Goal: Find contact information: Find contact information

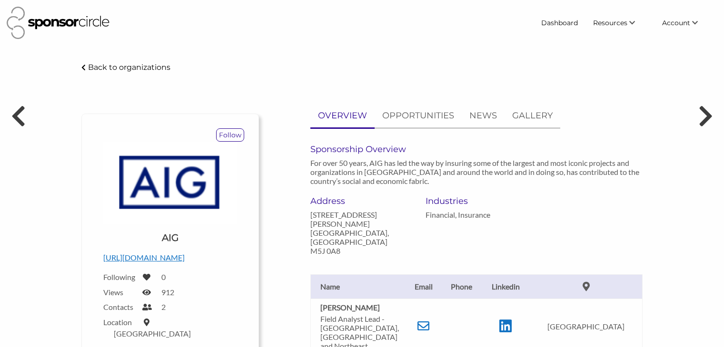
scroll to position [83, 0]
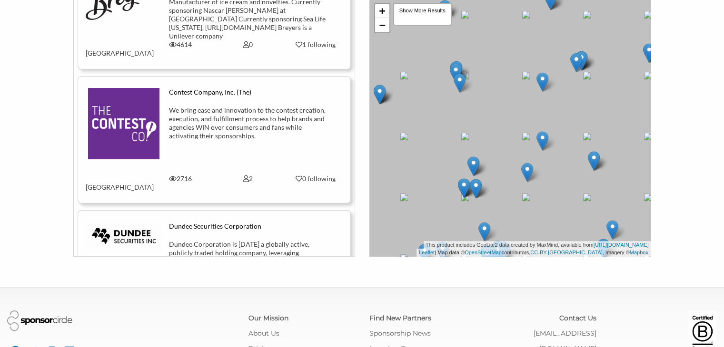
scroll to position [169, 0]
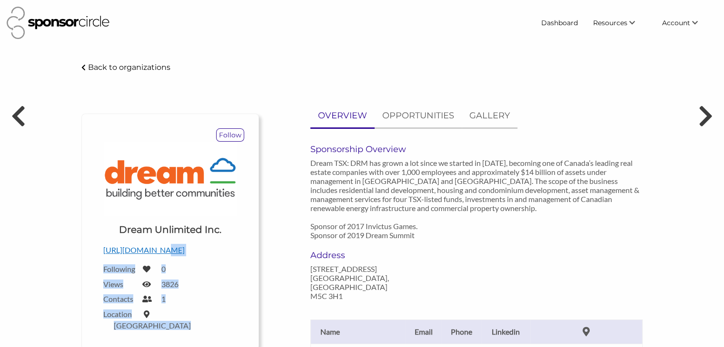
drag, startPoint x: 159, startPoint y: 181, endPoint x: 295, endPoint y: 154, distance: 138.2
click at [295, 154] on div "Follow Upload a logo for your organization Choose Dream Unlimited Inc. http://w…" at bounding box center [362, 297] width 594 height 387
click at [295, 154] on div "OVERVIEW OPPORTUNITIES GALLERY Sponsorship Overview Dream TSX: DRM has grown a …" at bounding box center [458, 250] width 384 height 293
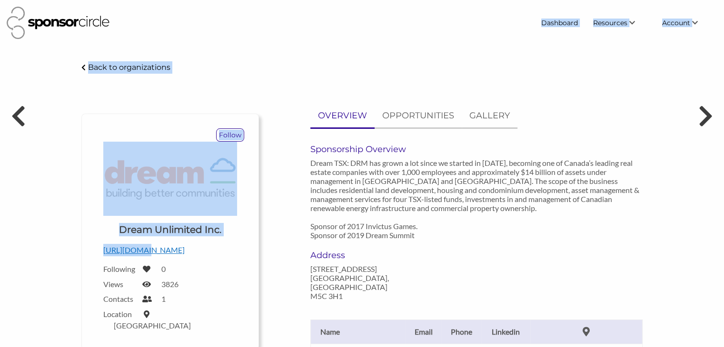
drag, startPoint x: 145, startPoint y: 251, endPoint x: 340, endPoint y: 27, distance: 297.2
click at [340, 27] on body "Dashboard Resources Find New Partners Virtual Coffee Series Sponsorship News Jo…" at bounding box center [362, 173] width 724 height 347
click at [340, 27] on div at bounding box center [270, 23] width 526 height 32
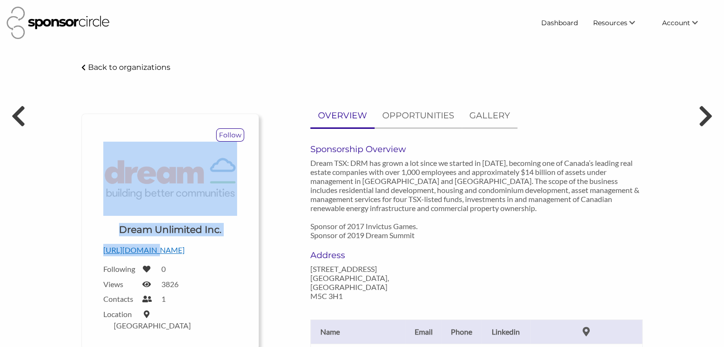
drag, startPoint x: 152, startPoint y: 251, endPoint x: 234, endPoint y: 190, distance: 102.0
click at [234, 190] on div "Upload a logo for your organization Choose Dream Unlimited Inc. http://www.drea…" at bounding box center [170, 238] width 148 height 193
click at [240, 201] on div "Upload a logo for your organization Choose Dream Unlimited Inc. http://www.drea…" at bounding box center [170, 238] width 148 height 193
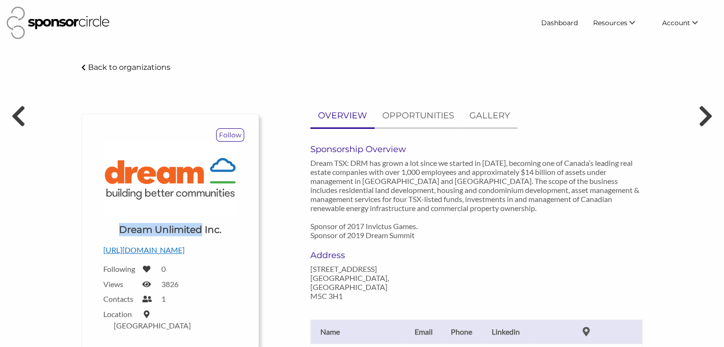
drag, startPoint x: 200, startPoint y: 227, endPoint x: 116, endPoint y: 224, distance: 84.8
click at [116, 224] on div "Upload a logo for your organization Choose Dream Unlimited Inc." at bounding box center [170, 191] width 134 height 99
click at [143, 254] on p "http://www.dream.ca" at bounding box center [170, 250] width 134 height 12
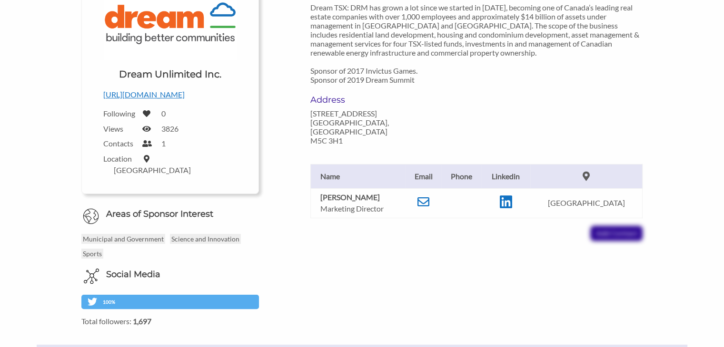
scroll to position [158, 0]
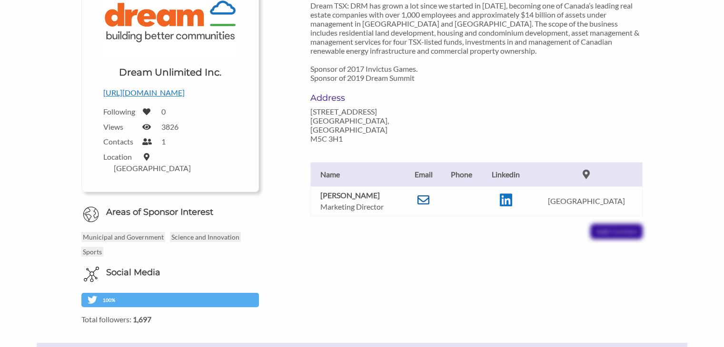
click at [426, 200] on icon at bounding box center [423, 200] width 12 height 12
click at [140, 94] on p "http://www.dream.ca" at bounding box center [170, 93] width 134 height 12
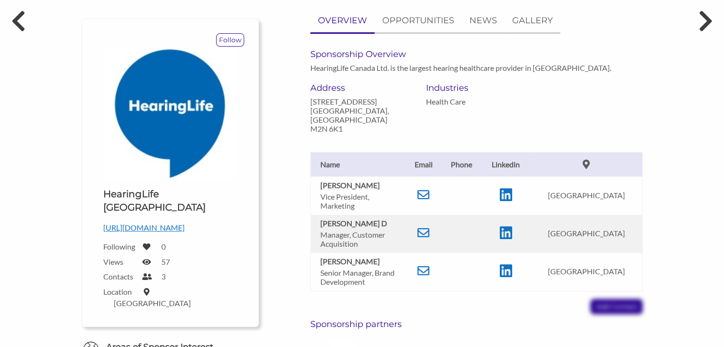
scroll to position [109, 0]
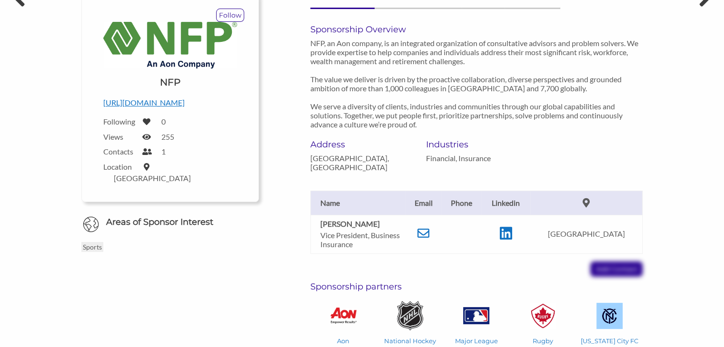
scroll to position [124, 0]
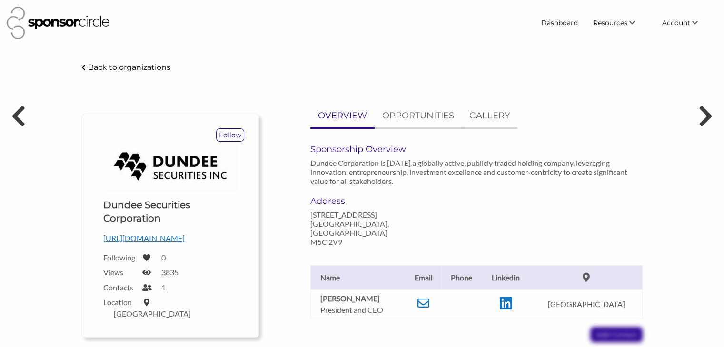
drag, startPoint x: 134, startPoint y: 245, endPoint x: 152, endPoint y: 237, distance: 20.0
click at [152, 237] on p "https://www.dundeecorporation.com/home/default.aspx" at bounding box center [170, 238] width 134 height 12
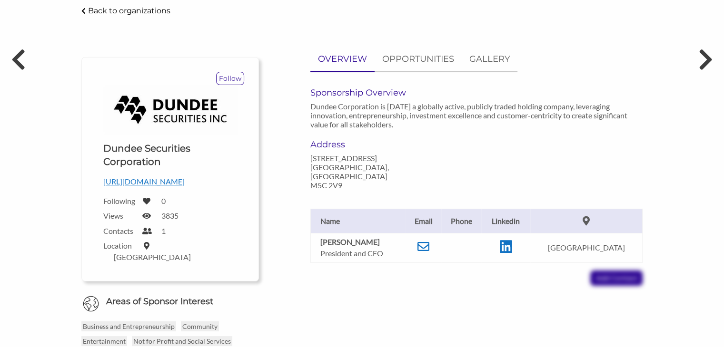
scroll to position [57, 0]
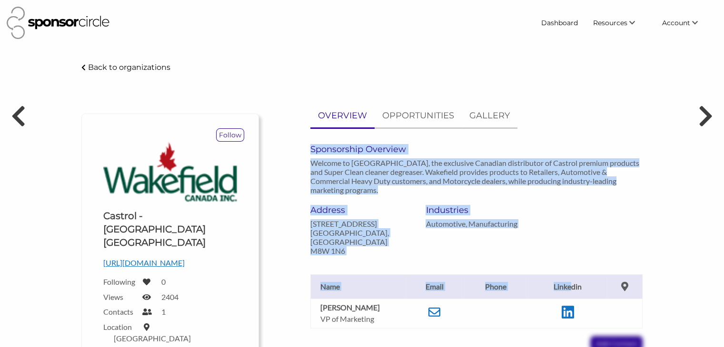
drag, startPoint x: 572, startPoint y: 167, endPoint x: 531, endPoint y: 132, distance: 53.3
click at [531, 132] on div "OVERVIEW OPPORTUNITIES GALLERY Sponsorship Overview Welcome to [GEOGRAPHIC_DATA…" at bounding box center [476, 227] width 333 height 247
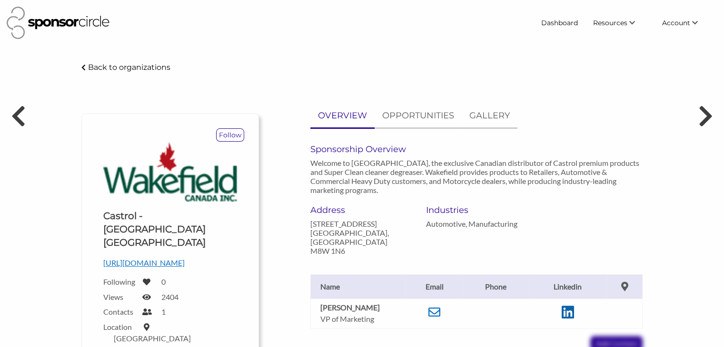
click at [572, 306] on icon at bounding box center [568, 313] width 12 height 14
click at [437, 307] on icon at bounding box center [434, 313] width 12 height 12
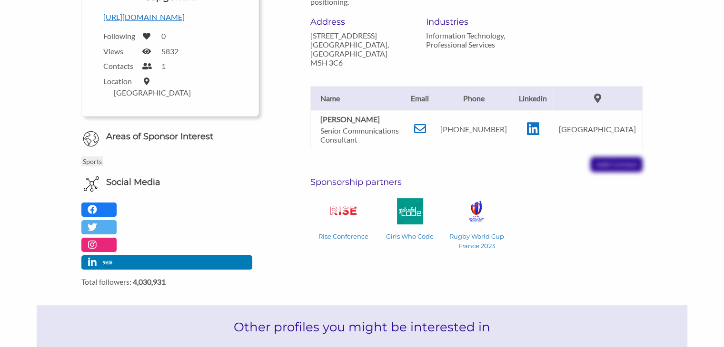
scroll to position [190, 0]
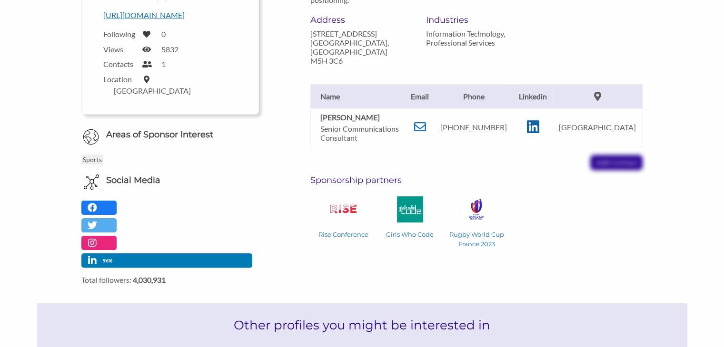
click at [539, 130] on icon at bounding box center [532, 127] width 12 height 14
click at [422, 127] on icon at bounding box center [420, 127] width 12 height 12
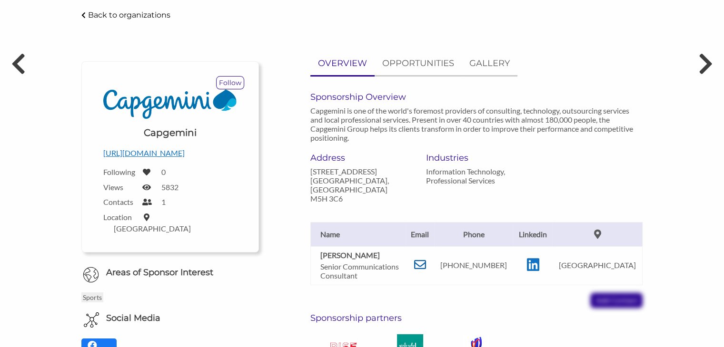
scroll to position [0, 0]
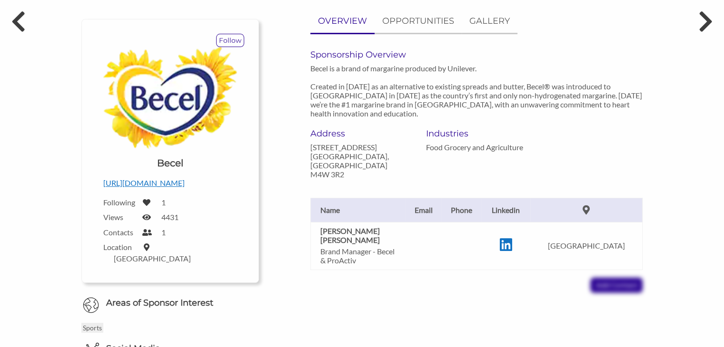
scroll to position [95, 0]
drag, startPoint x: 394, startPoint y: 213, endPoint x: 310, endPoint y: 214, distance: 83.8
click at [310, 222] on td "Julie Dorhout Mees Brand Manager - Becel & ProActiv" at bounding box center [357, 246] width 95 height 48
copy b "Julie Dorhout Mees"
click at [512, 238] on icon at bounding box center [505, 245] width 12 height 14
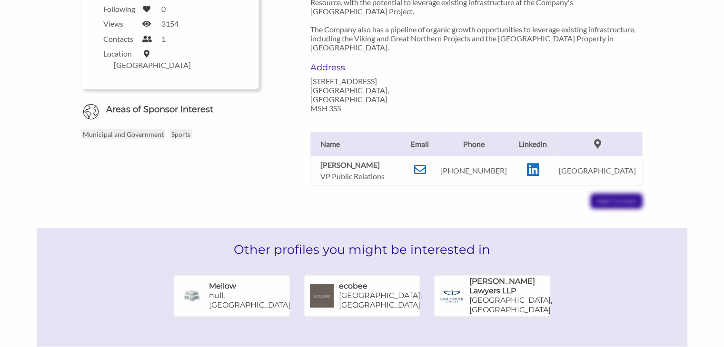
scroll to position [232, 0]
click at [539, 164] on icon at bounding box center [532, 171] width 12 height 14
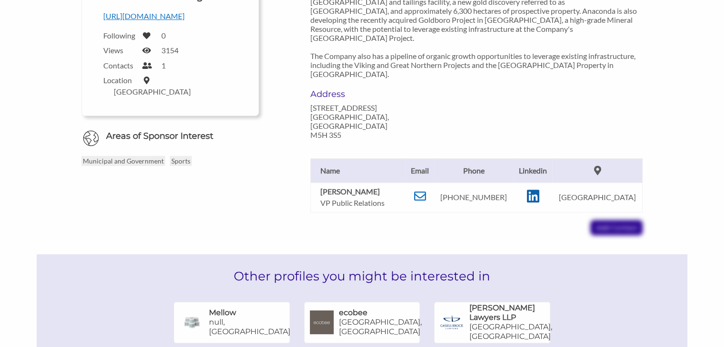
scroll to position [200, 0]
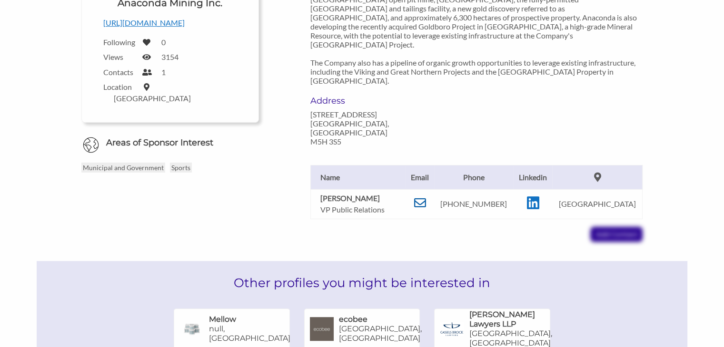
click at [426, 197] on icon at bounding box center [420, 203] width 12 height 12
drag, startPoint x: 381, startPoint y: 160, endPoint x: 317, endPoint y: 164, distance: 64.3
click at [317, 189] on td "Lynn Hammond VP Public Relations" at bounding box center [357, 204] width 95 height 30
copy b "Lynn Hammond"
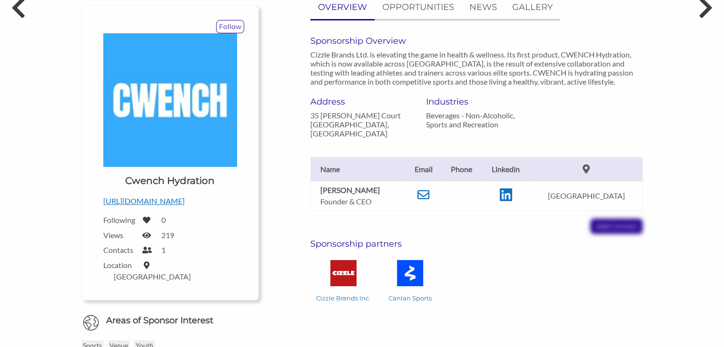
scroll to position [109, 0]
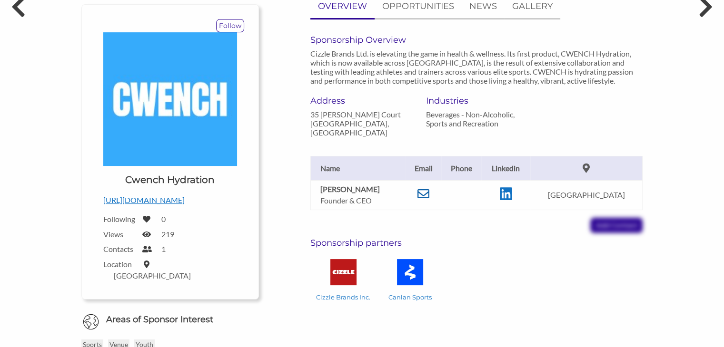
click at [429, 193] on icon at bounding box center [423, 194] width 12 height 12
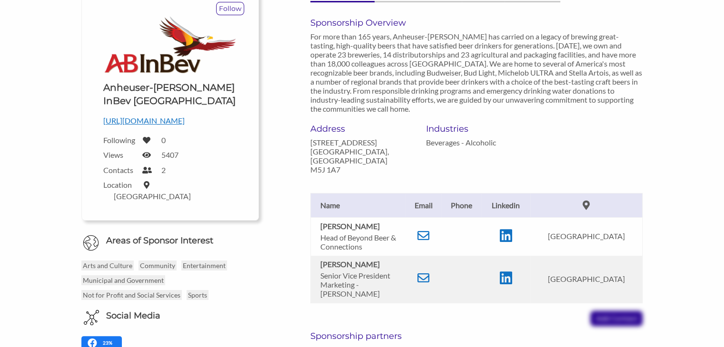
scroll to position [128, 0]
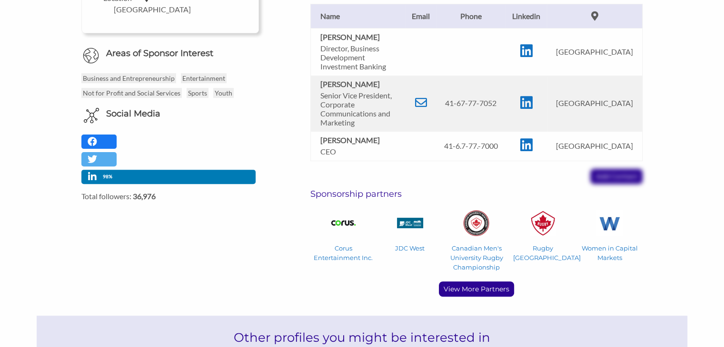
scroll to position [298, 0]
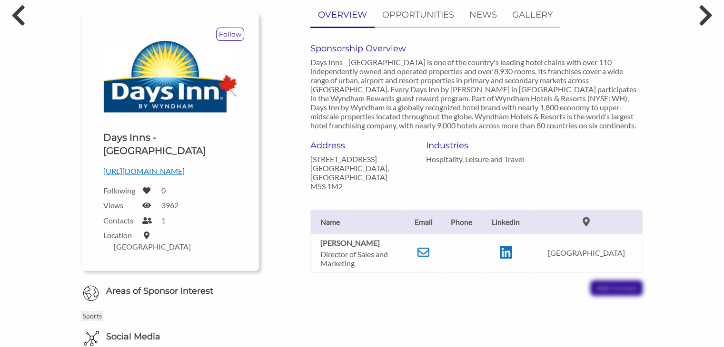
scroll to position [103, 0]
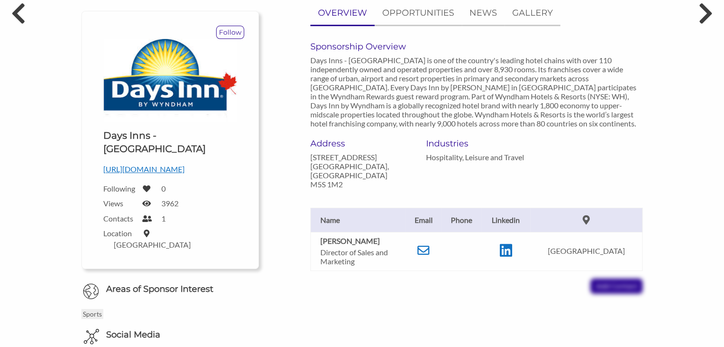
click at [172, 163] on p "[URL][DOMAIN_NAME]" at bounding box center [170, 169] width 134 height 12
